Goal: Information Seeking & Learning: Learn about a topic

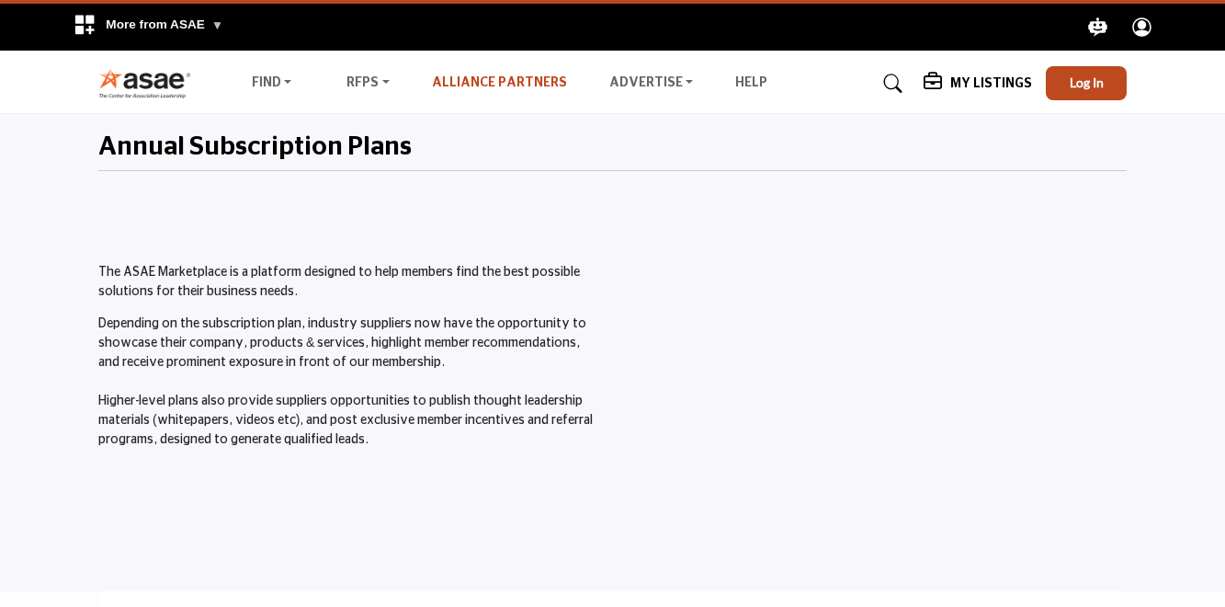
click at [522, 82] on link "Alliance Partners" at bounding box center [499, 82] width 135 height 13
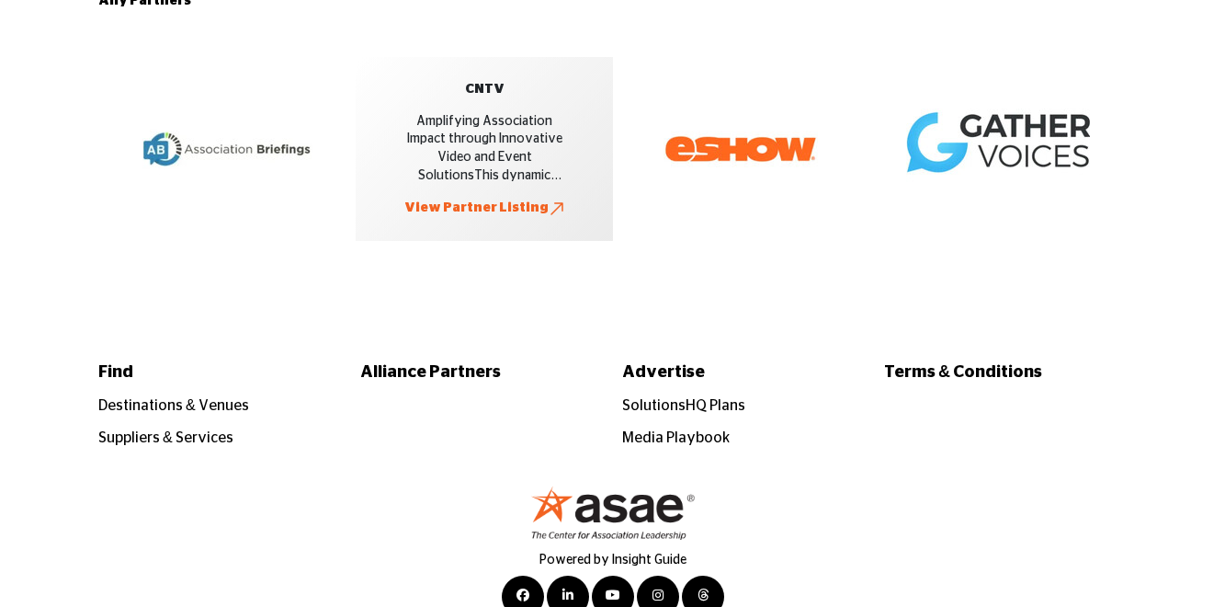
scroll to position [4129, 0]
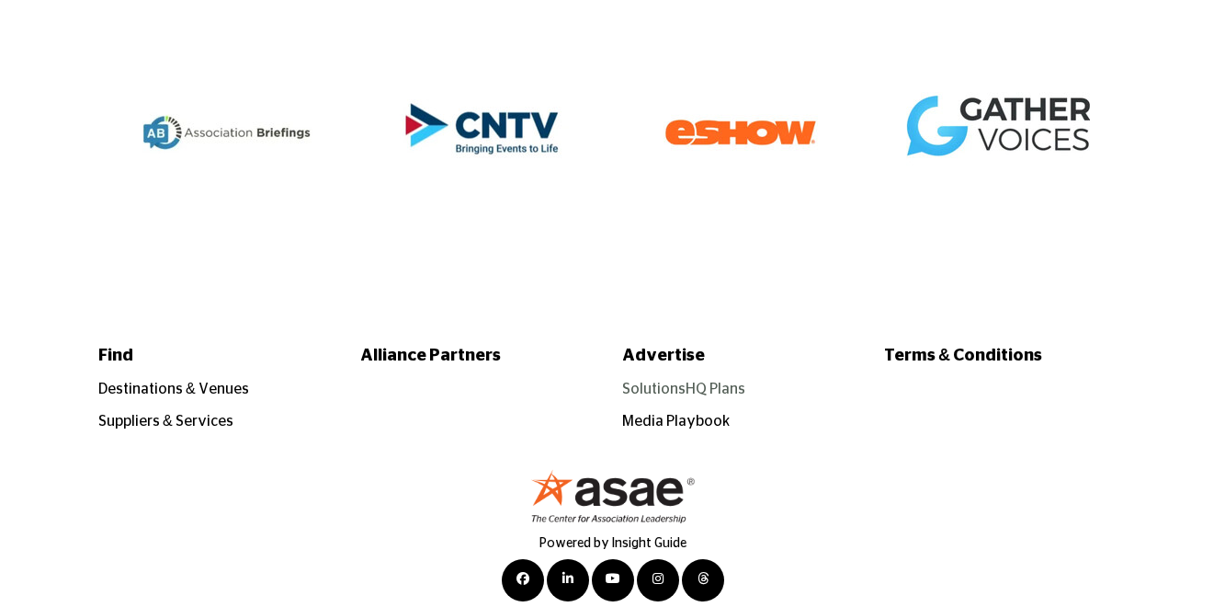
click at [664, 381] on link "SolutionsHQ Plans" at bounding box center [683, 388] width 123 height 15
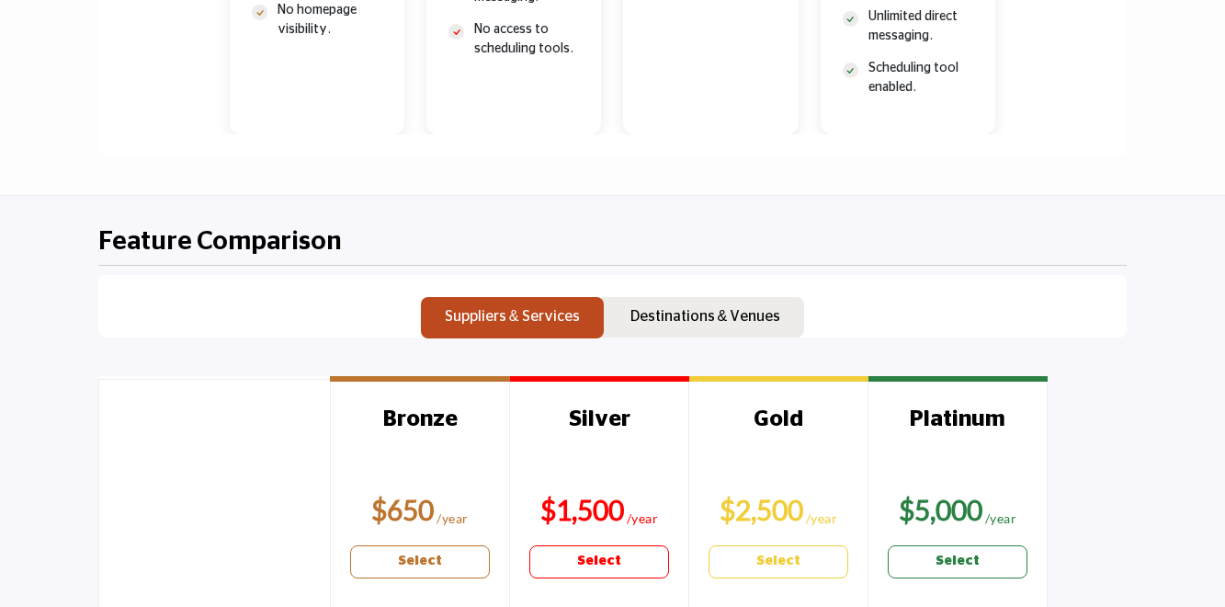
scroll to position [1700, 0]
